Goal: Navigation & Orientation: Find specific page/section

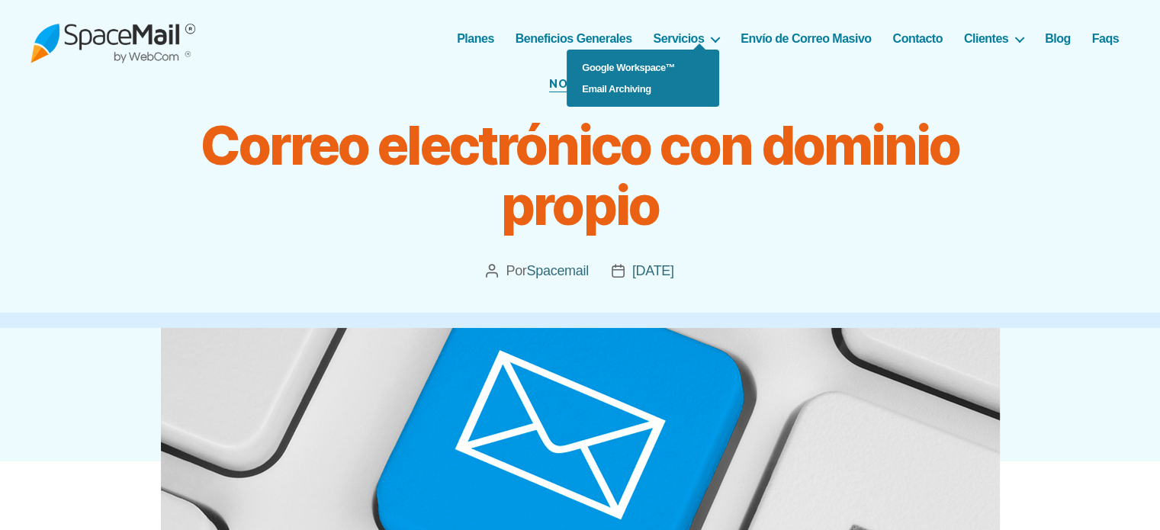
click at [714, 50] on ul "Google Workspace™ Email Archiving" at bounding box center [643, 78] width 153 height 57
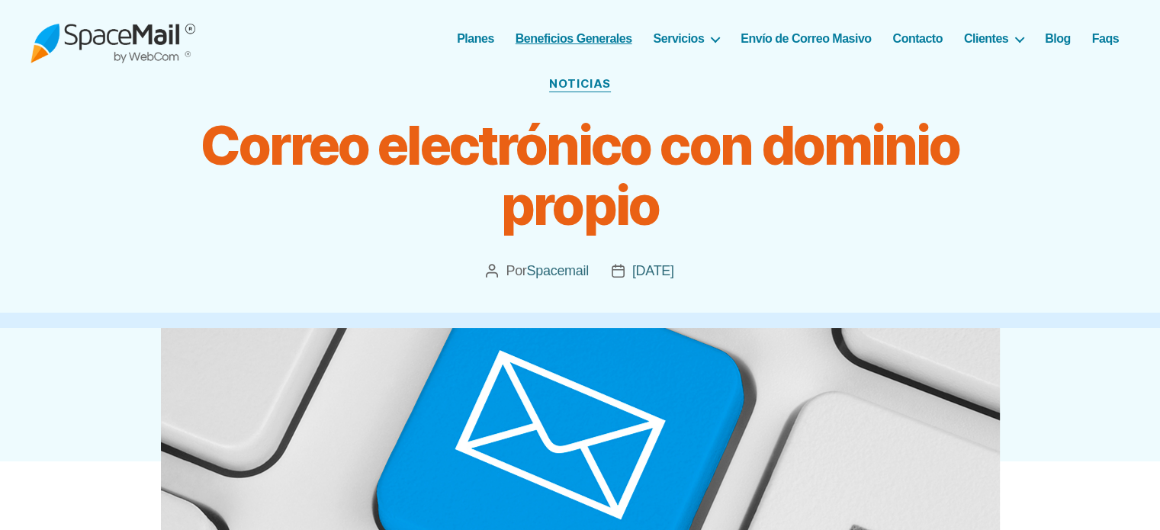
click at [561, 35] on link "Beneficios Generales" at bounding box center [574, 38] width 117 height 14
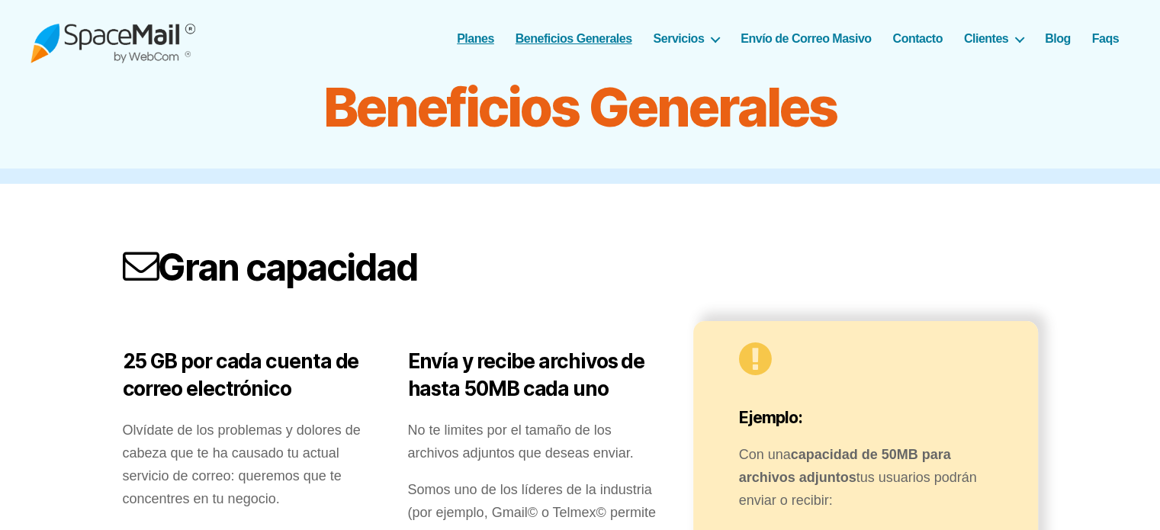
click at [476, 40] on link "Planes" at bounding box center [475, 38] width 37 height 14
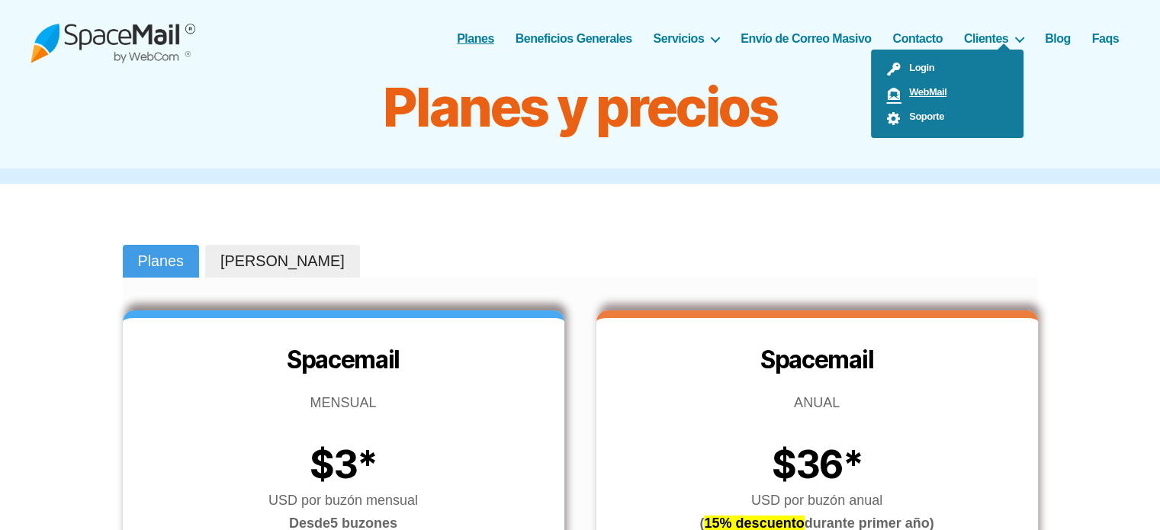
click at [941, 93] on span "WebMail" at bounding box center [924, 91] width 45 height 11
click at [918, 63] on span "Login" at bounding box center [918, 67] width 33 height 11
click at [934, 117] on span "Soporte" at bounding box center [923, 116] width 43 height 11
click at [933, 118] on span "Soporte" at bounding box center [923, 116] width 43 height 11
click at [912, 115] on span "Soporte" at bounding box center [923, 116] width 43 height 11
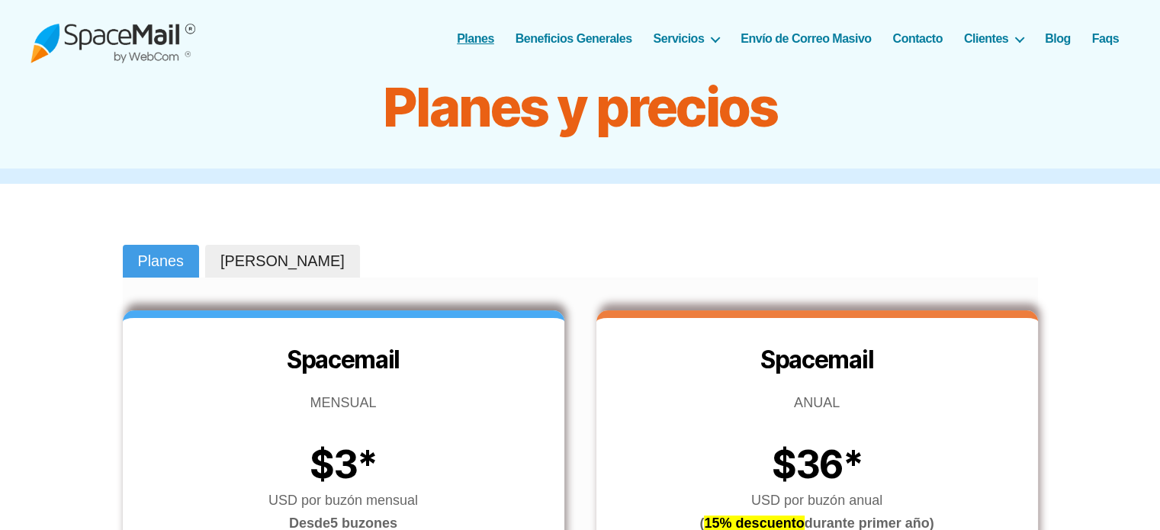
drag, startPoint x: 1013, startPoint y: 233, endPoint x: 865, endPoint y: 225, distance: 148.2
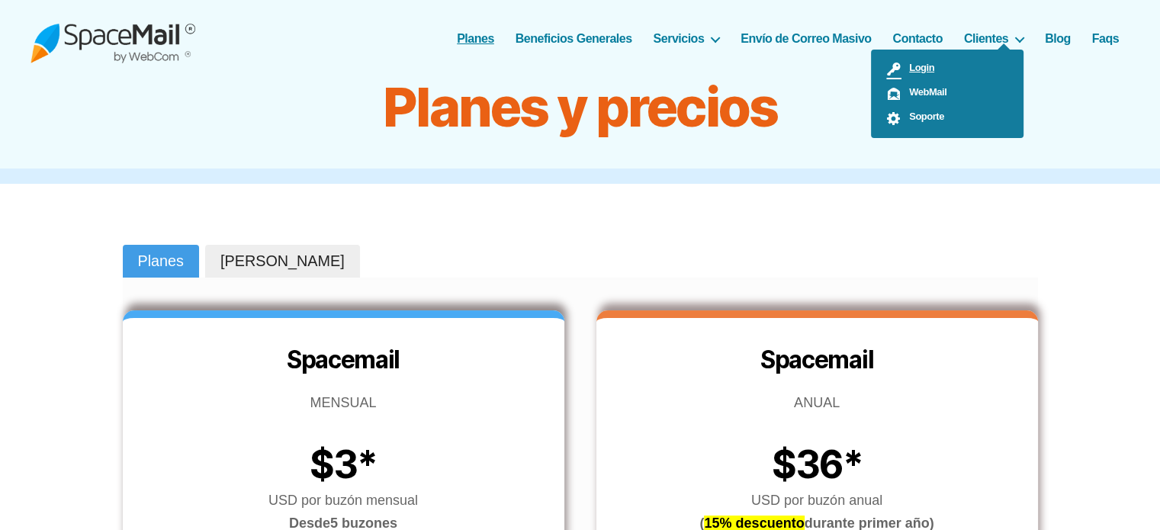
click at [922, 69] on span "Login" at bounding box center [918, 67] width 33 height 11
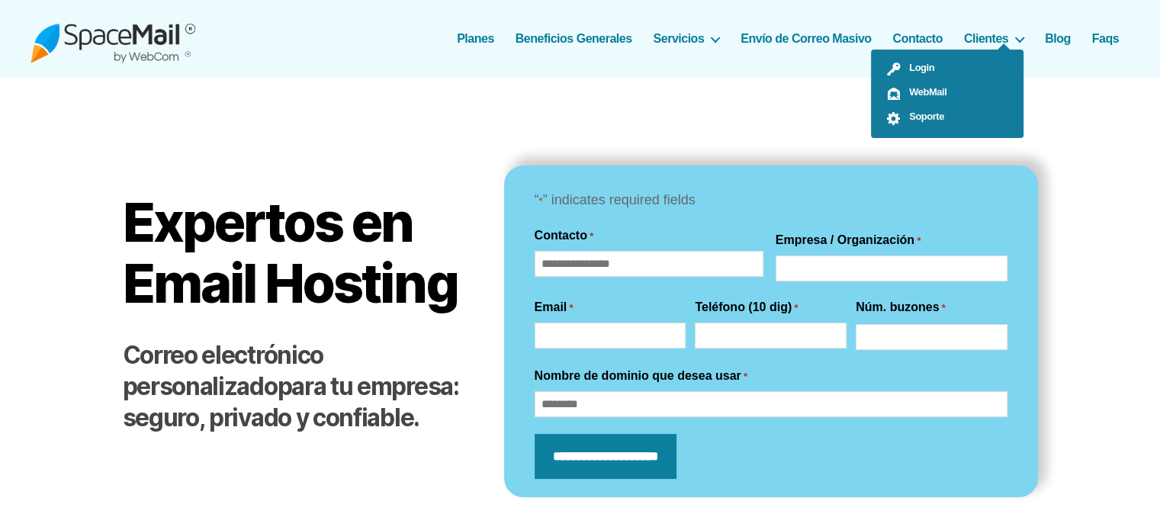
click at [1020, 50] on ul "Login WebMail Soporte" at bounding box center [947, 94] width 153 height 88
click at [944, 91] on span "WebMail" at bounding box center [924, 91] width 45 height 11
click at [922, 117] on span "Soporte" at bounding box center [923, 116] width 43 height 11
